Goal: Task Accomplishment & Management: Use online tool/utility

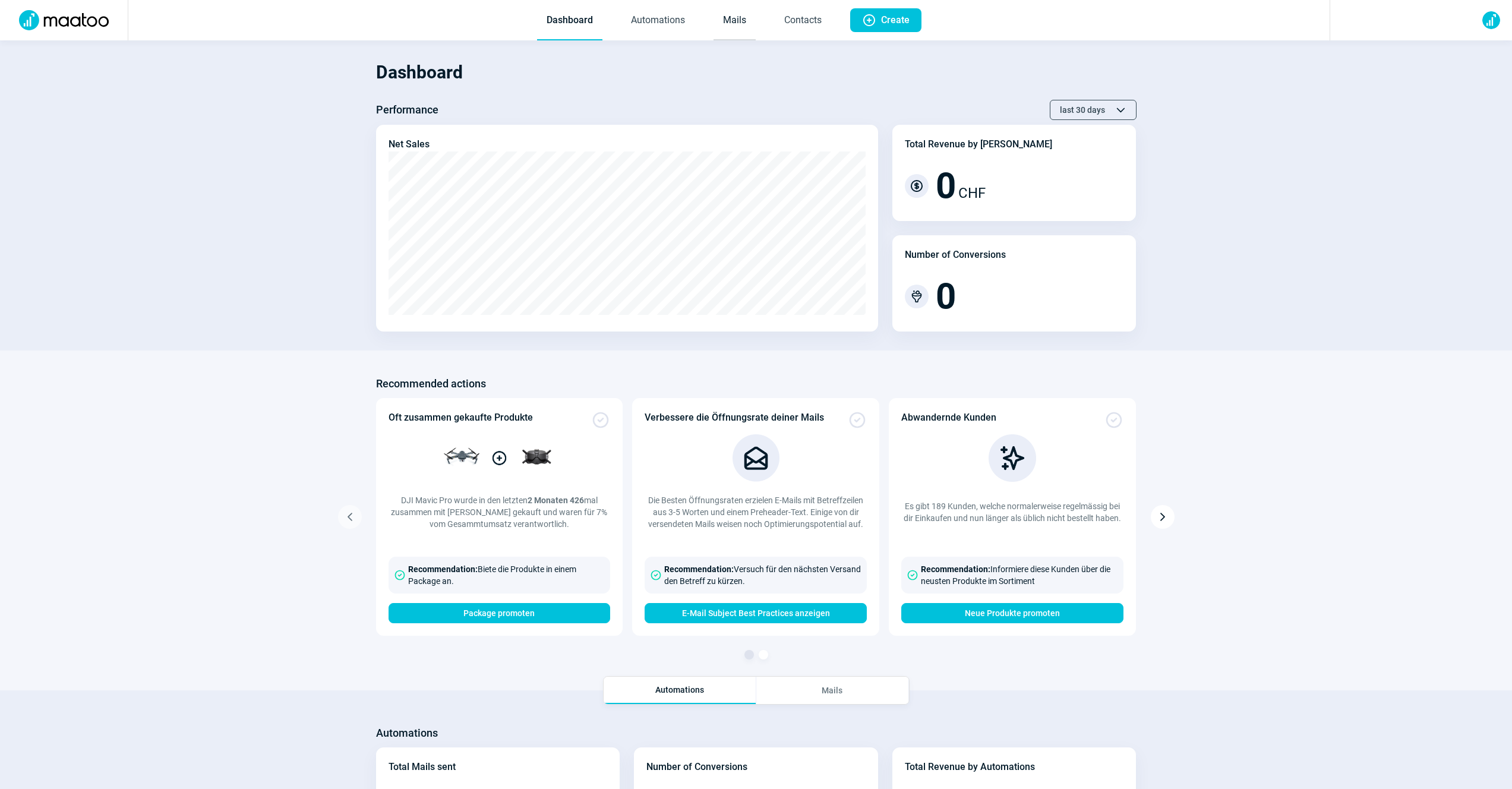
click at [726, 12] on link "Mails" at bounding box center [735, 21] width 42 height 39
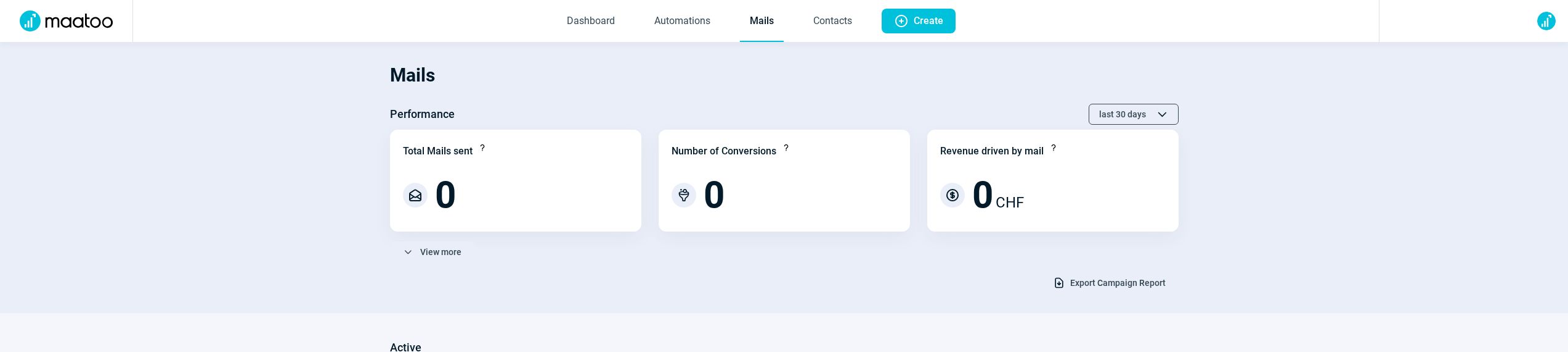
click at [1088, 275] on span "Export Campaign Report" at bounding box center [1118, 282] width 96 height 20
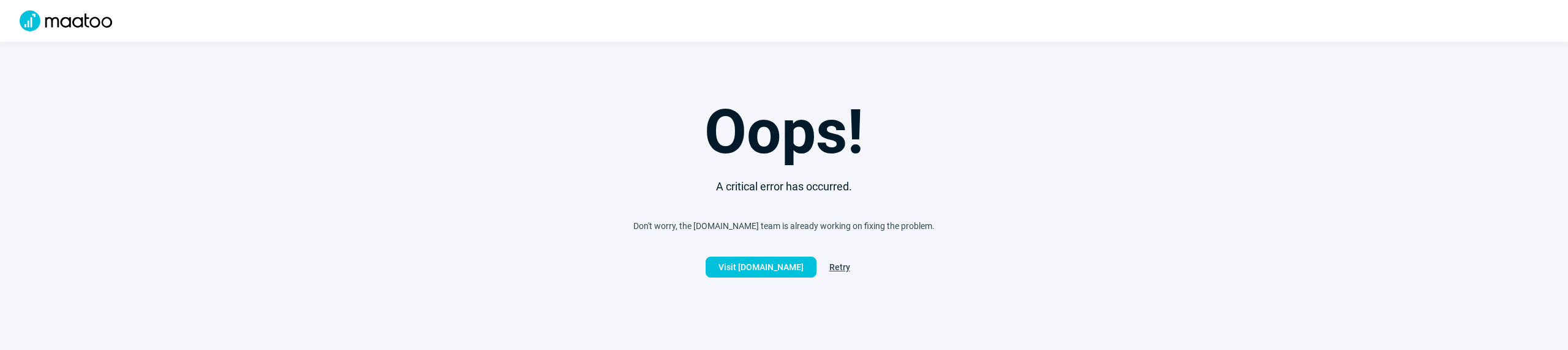
click at [312, 230] on div "Don't worry, the maatoo.io team is already working on fixing the problem." at bounding box center [784, 225] width 1568 height 12
click at [207, 225] on div "Don't worry, the maatoo.io team is already working on fixing the problem." at bounding box center [784, 225] width 1568 height 12
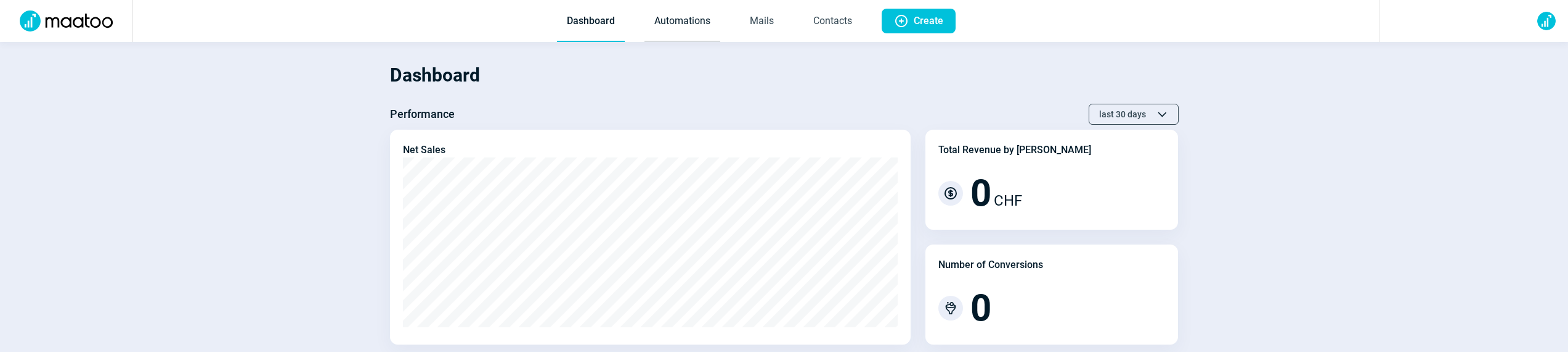
click at [671, 21] on link "Automations" at bounding box center [682, 22] width 76 height 41
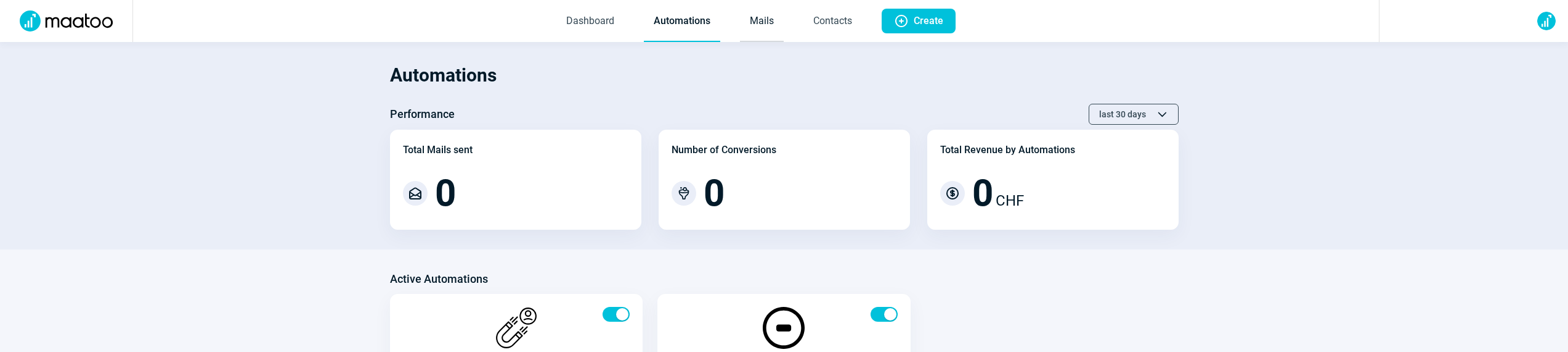
click at [763, 19] on link "Mails" at bounding box center [762, 22] width 44 height 41
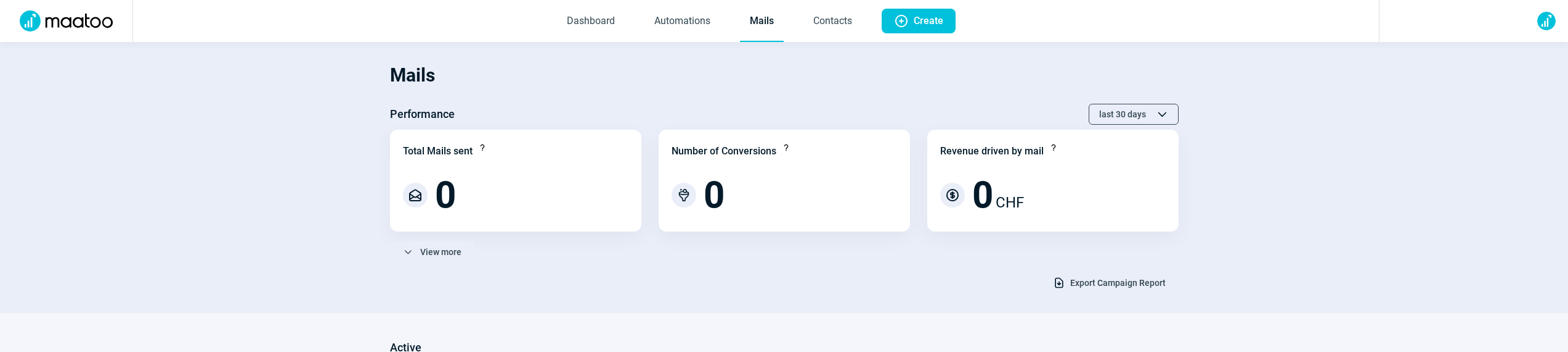
click at [1073, 279] on span "Export Campaign Report" at bounding box center [1118, 282] width 96 height 20
click at [236, 236] on section "Mails Performance last 30 days ChevronUp icon ChevronDown icon Total Mails sent…" at bounding box center [784, 177] width 1568 height 271
click at [853, 307] on section "Mails Performance last 30 days ChevronUp icon ChevronDown icon Total Mails sent…" at bounding box center [784, 177] width 1568 height 271
click at [1085, 288] on span "Export Campaign Report" at bounding box center [1118, 282] width 96 height 20
drag, startPoint x: 679, startPoint y: 301, endPoint x: 671, endPoint y: 321, distance: 21.5
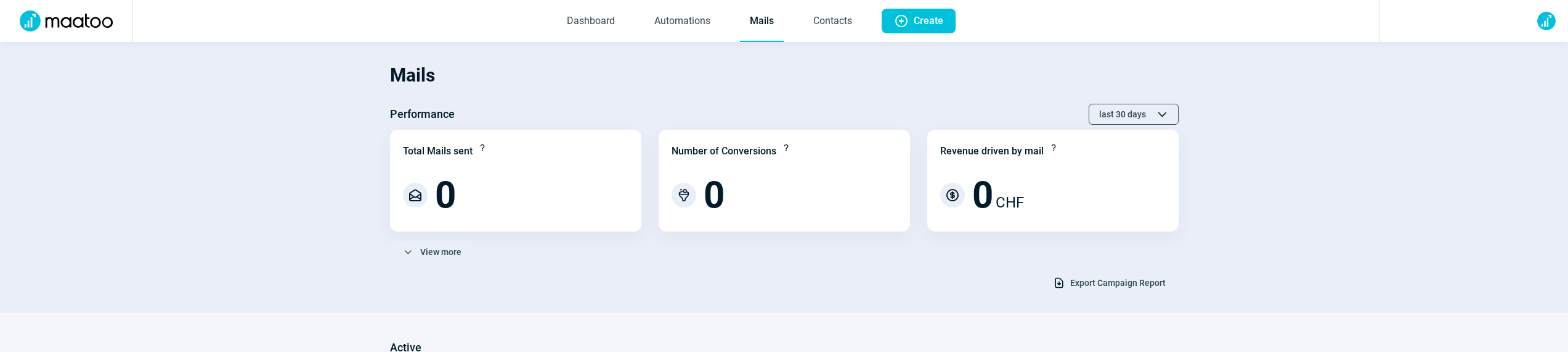
click at [679, 301] on section "Mails Performance last 30 days ChevronUp icon ChevronDown icon Total Mails sent…" at bounding box center [784, 177] width 1568 height 271
